Goal: Navigation & Orientation: Find specific page/section

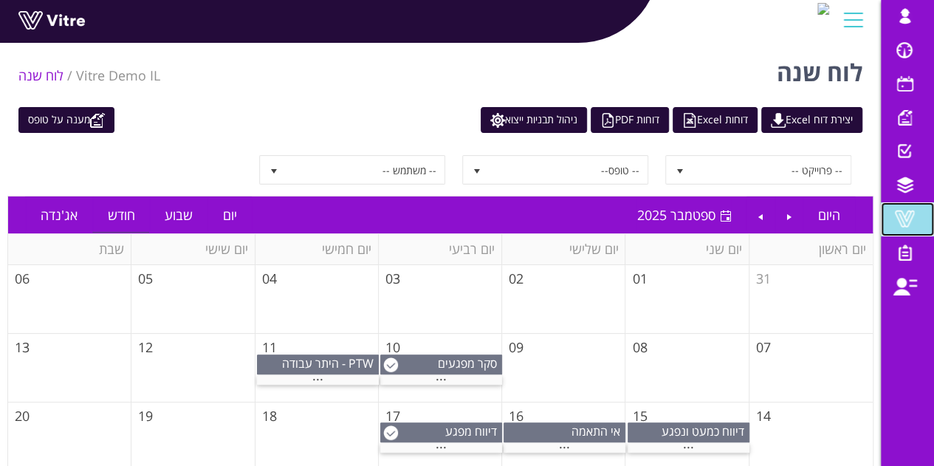
click at [918, 232] on link "Vitre" at bounding box center [906, 219] width 53 height 34
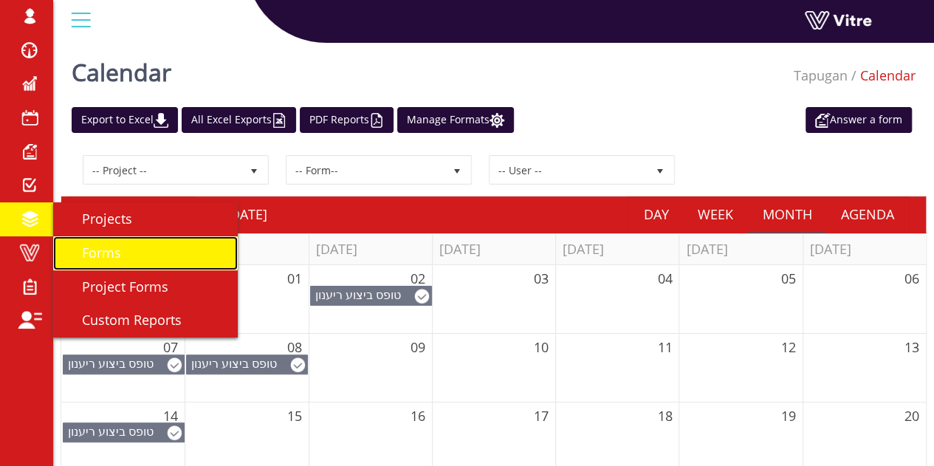
click at [119, 256] on span "Forms" at bounding box center [92, 253] width 57 height 18
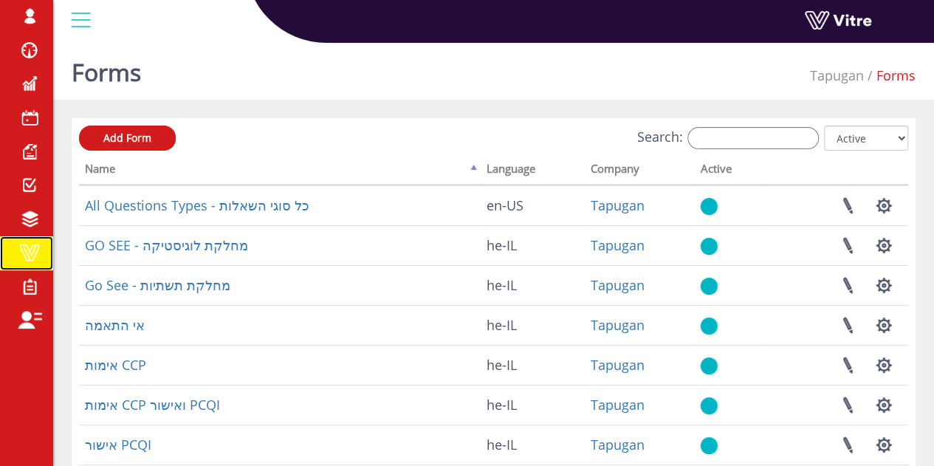
click at [43, 252] on span at bounding box center [29, 253] width 37 height 18
